Goal: Navigation & Orientation: Find specific page/section

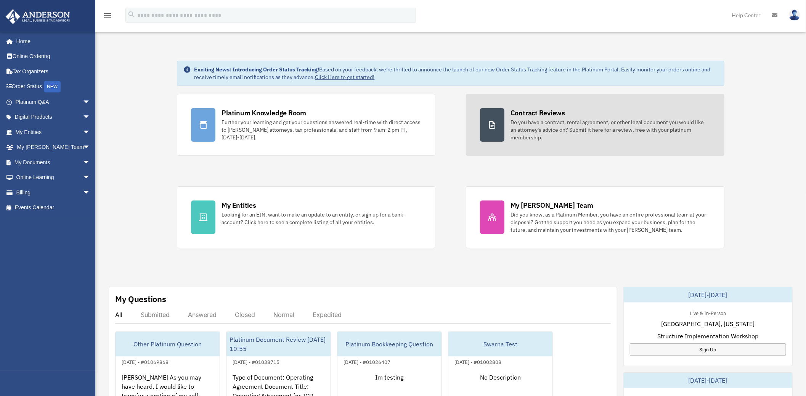
click at [538, 131] on div "Do you have a contract, rental agreement, or other legal document you would lik…" at bounding box center [611, 129] width 200 height 23
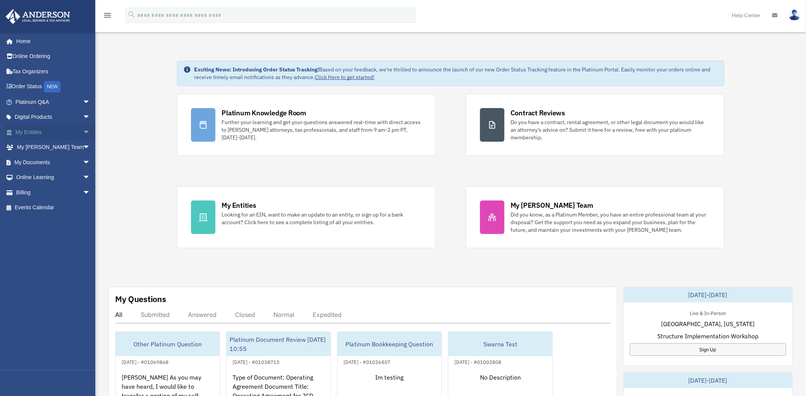
click at [83, 131] on span "arrow_drop_down" at bounding box center [90, 132] width 15 height 16
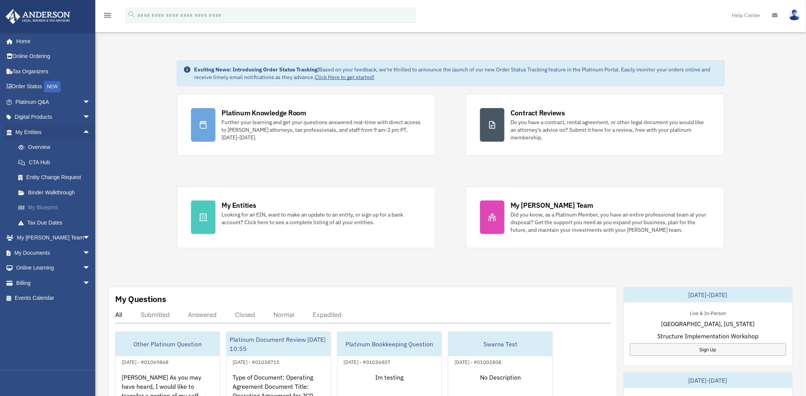
click at [45, 205] on link "My Blueprint" at bounding box center [56, 207] width 91 height 15
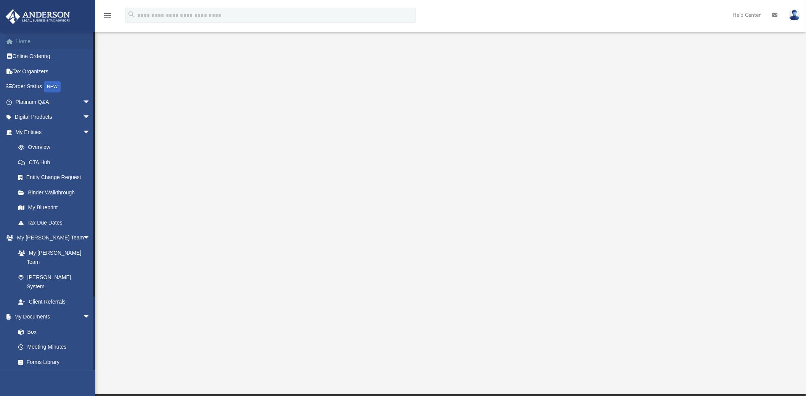
click at [29, 42] on link "Home" at bounding box center [53, 41] width 97 height 15
